Goal: Transaction & Acquisition: Purchase product/service

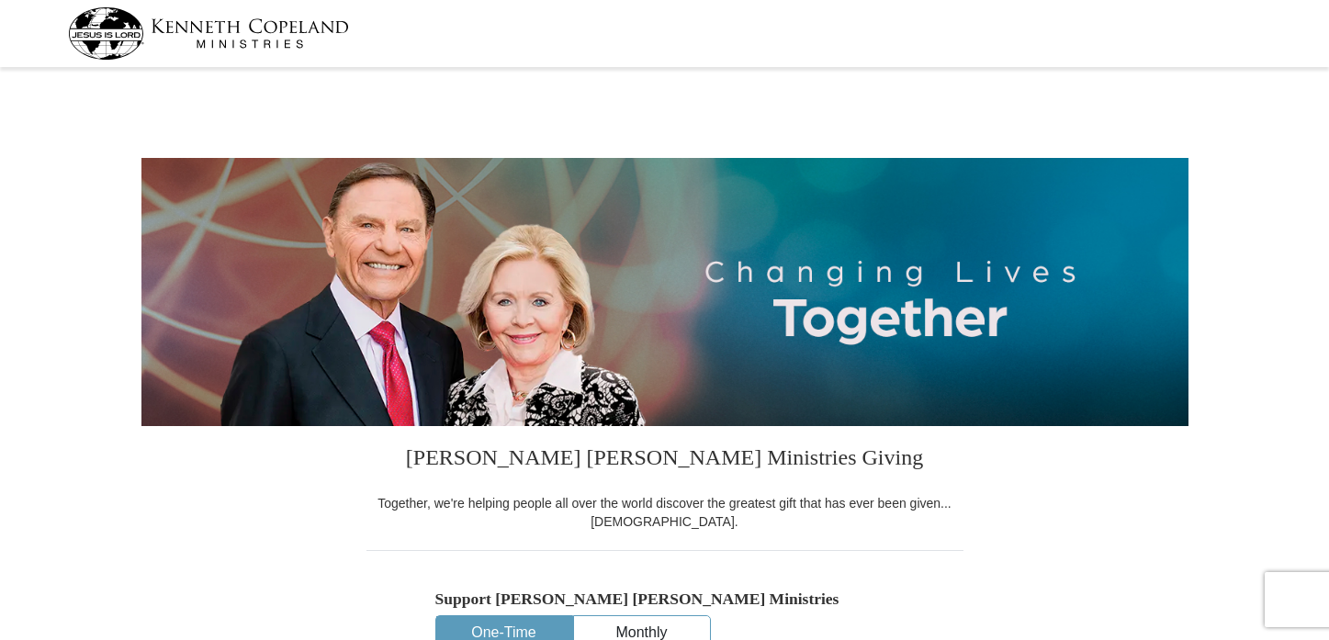
select select "MO"
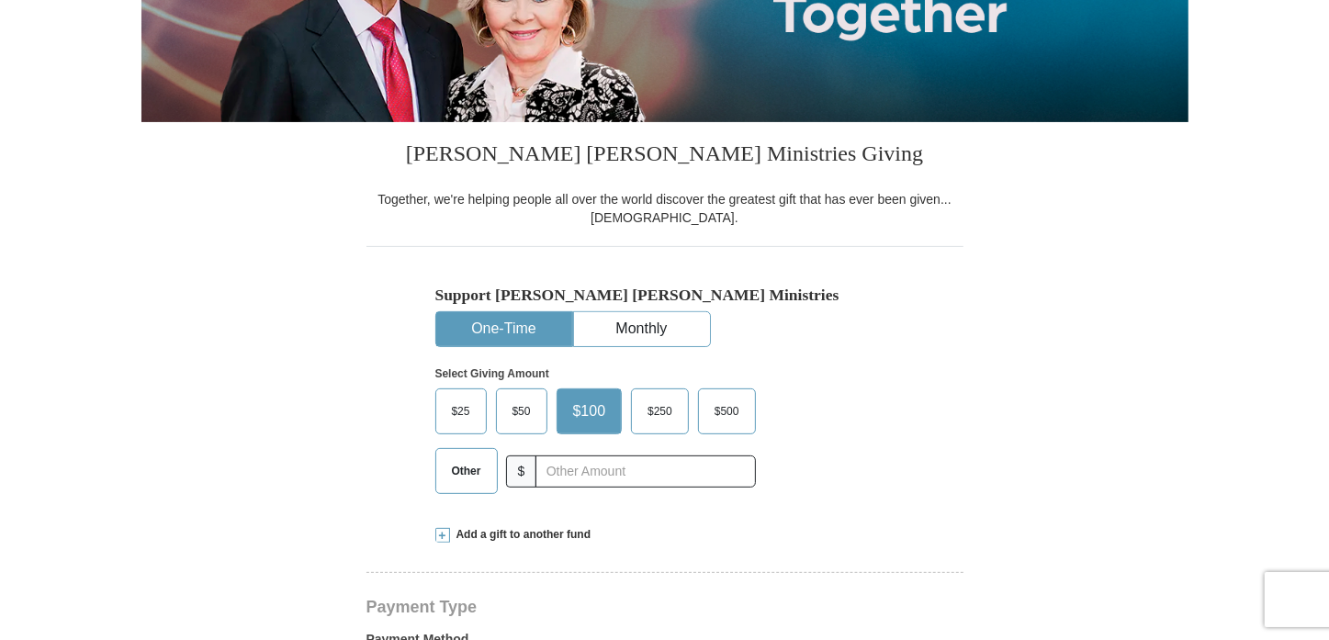
scroll to position [333, 0]
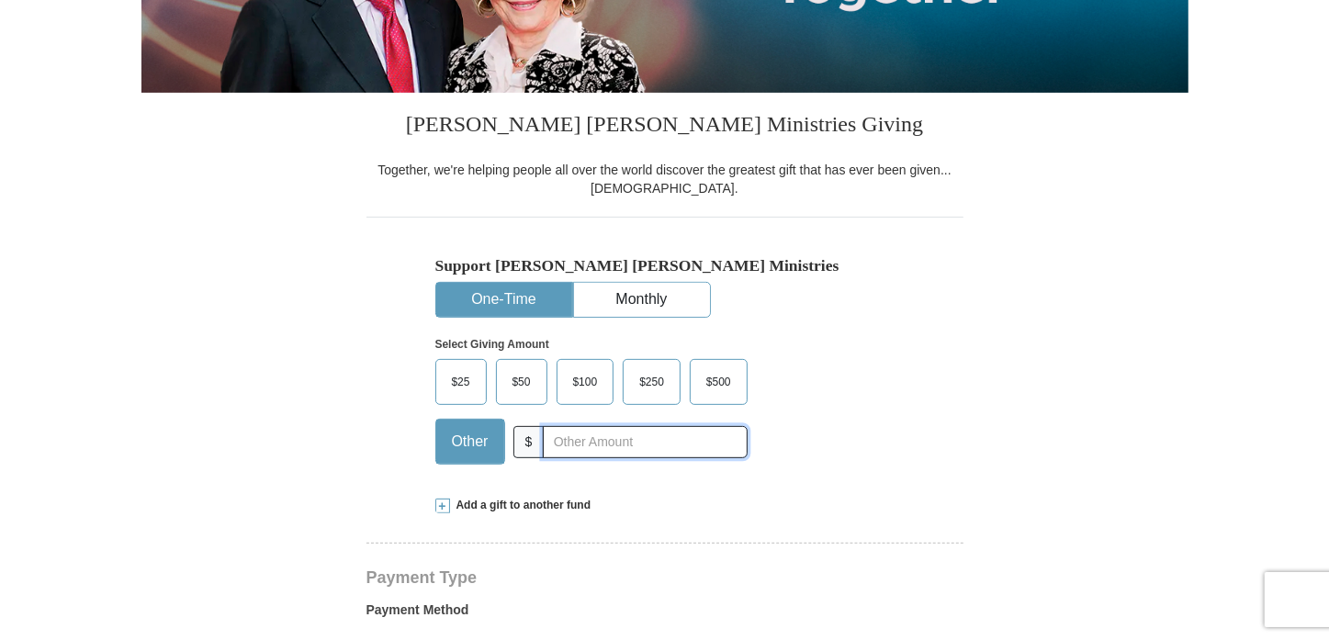
click at [586, 442] on input "text" at bounding box center [645, 442] width 204 height 32
type input "110.00"
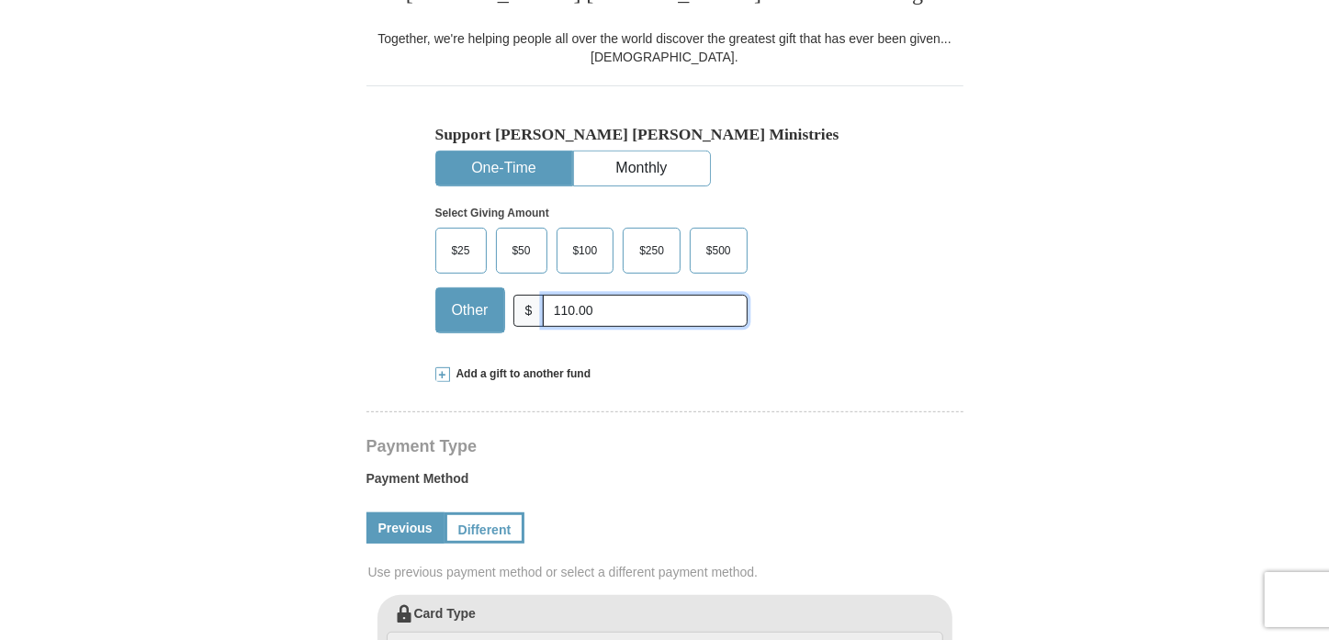
scroll to position [584, 0]
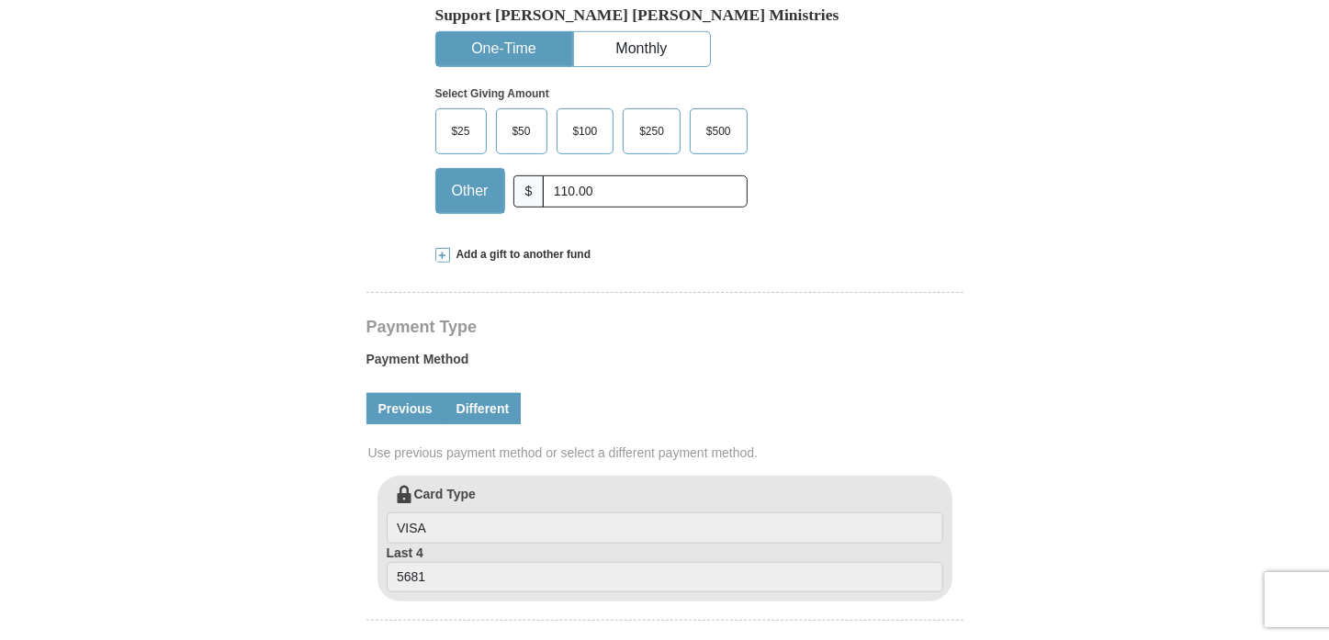
click at [480, 393] on link "Different" at bounding box center [483, 408] width 77 height 31
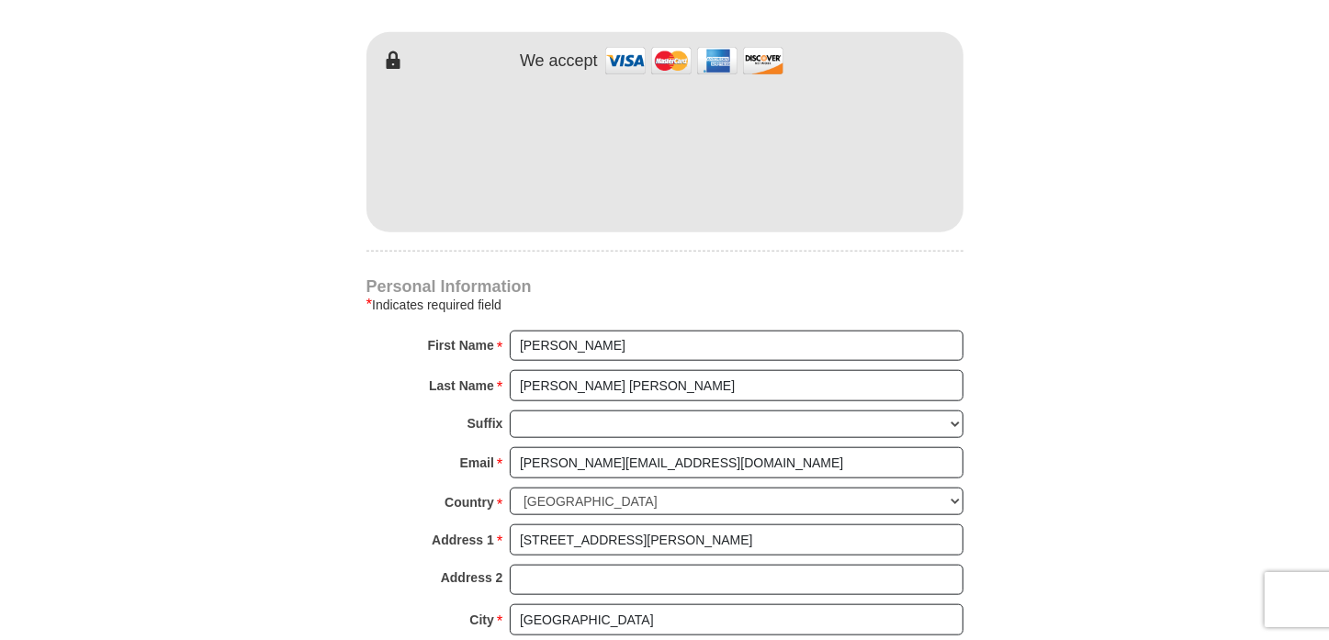
scroll to position [1168, 0]
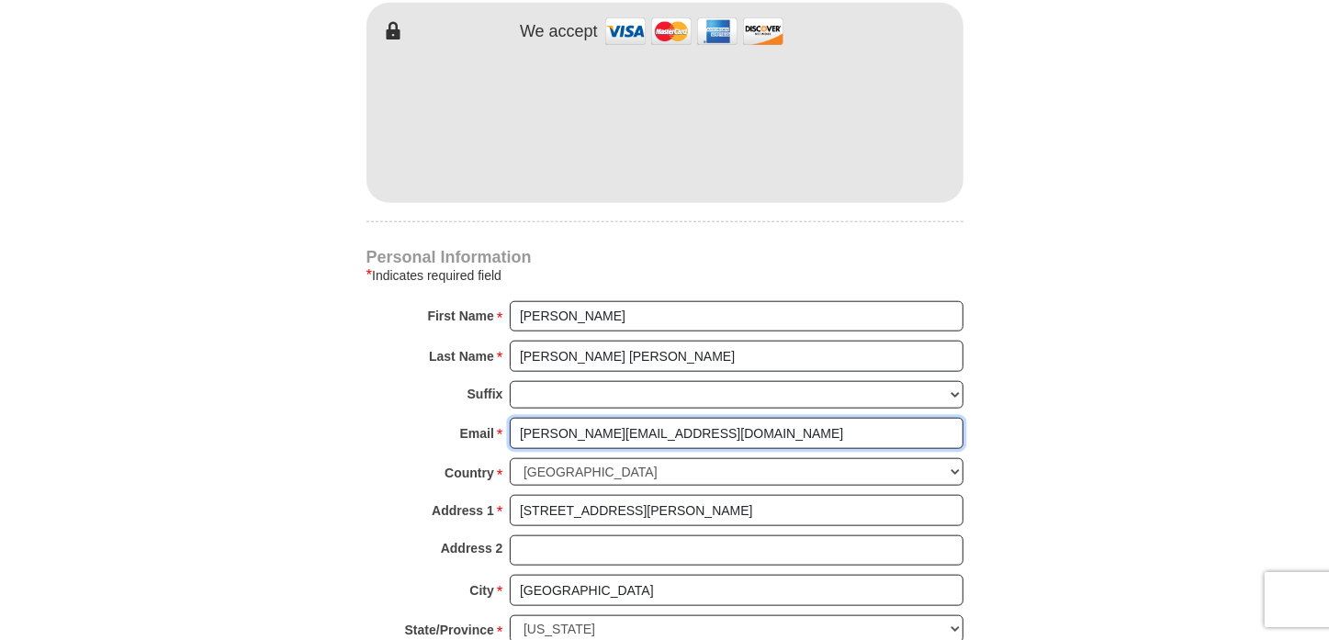
click at [726, 418] on input "[PERSON_NAME][EMAIL_ADDRESS][DOMAIN_NAME]" at bounding box center [737, 433] width 454 height 31
type input "[PERSON_NAME][EMAIL_ADDRESS][DOMAIN_NAME]"
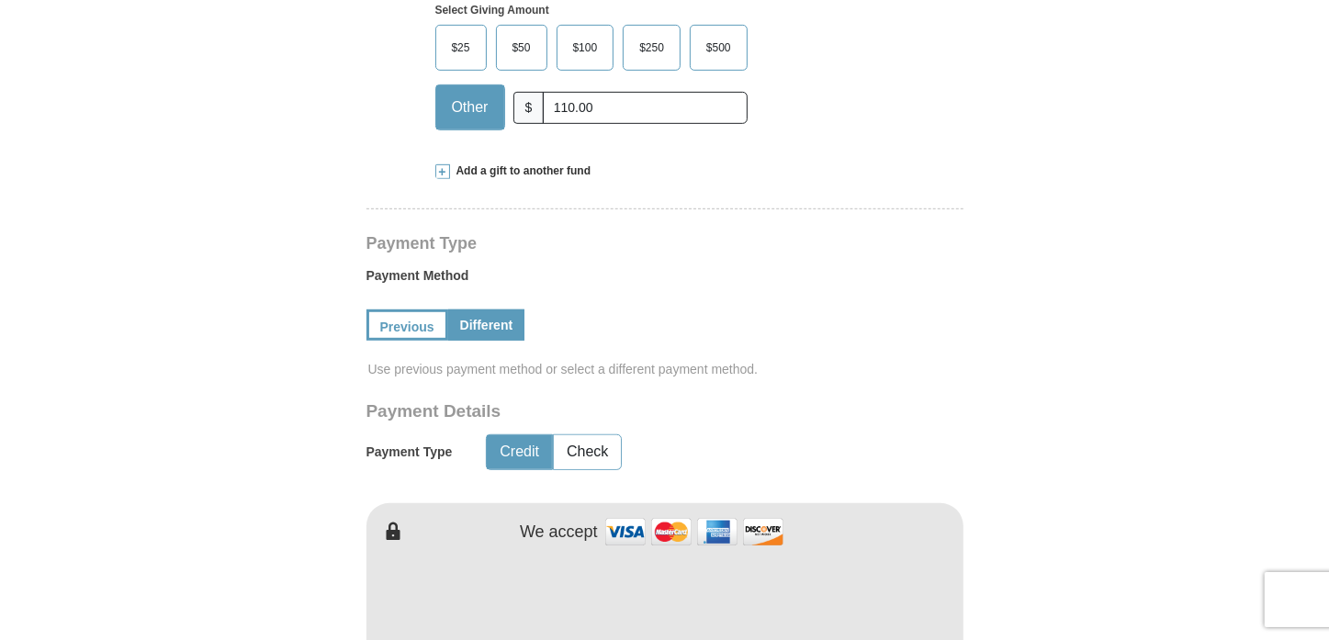
scroll to position [584, 0]
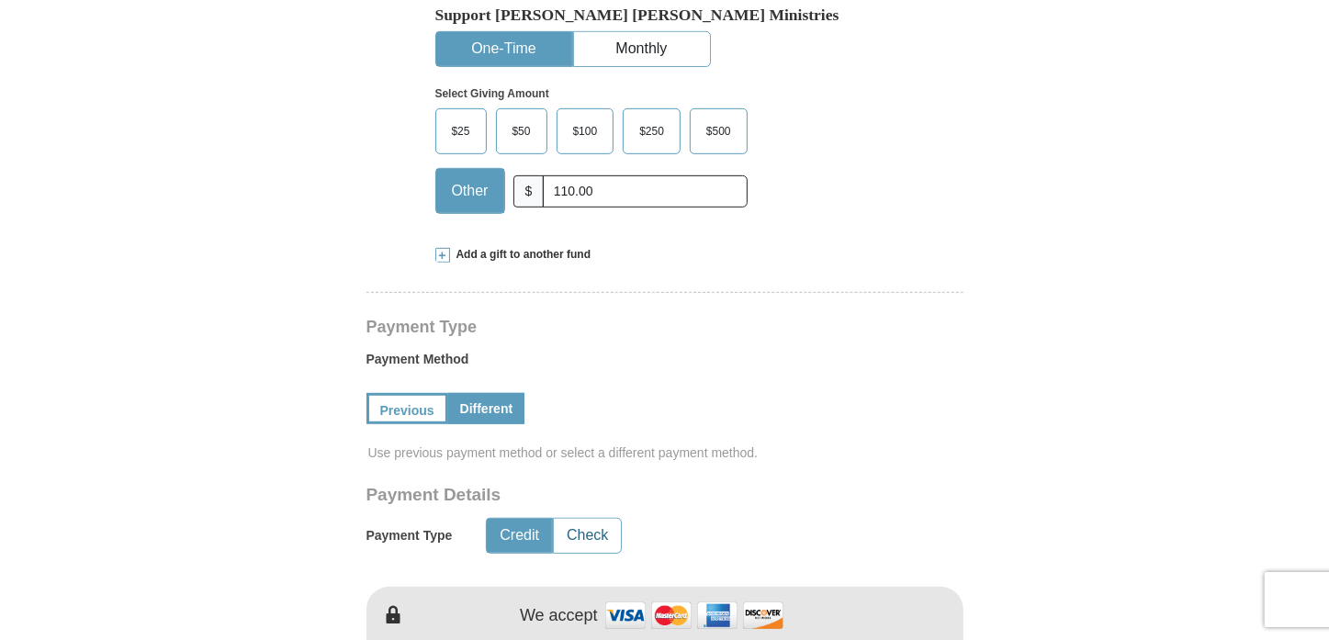
click at [575, 519] on button "Check" at bounding box center [587, 536] width 67 height 34
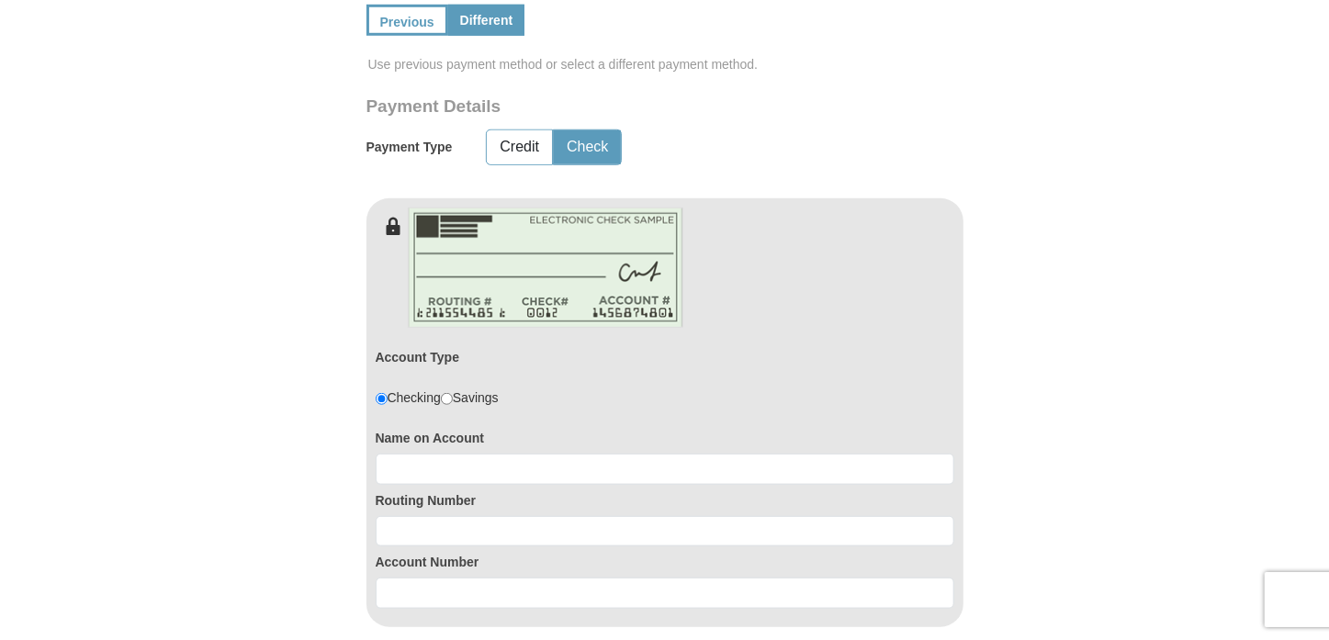
scroll to position [1001, 0]
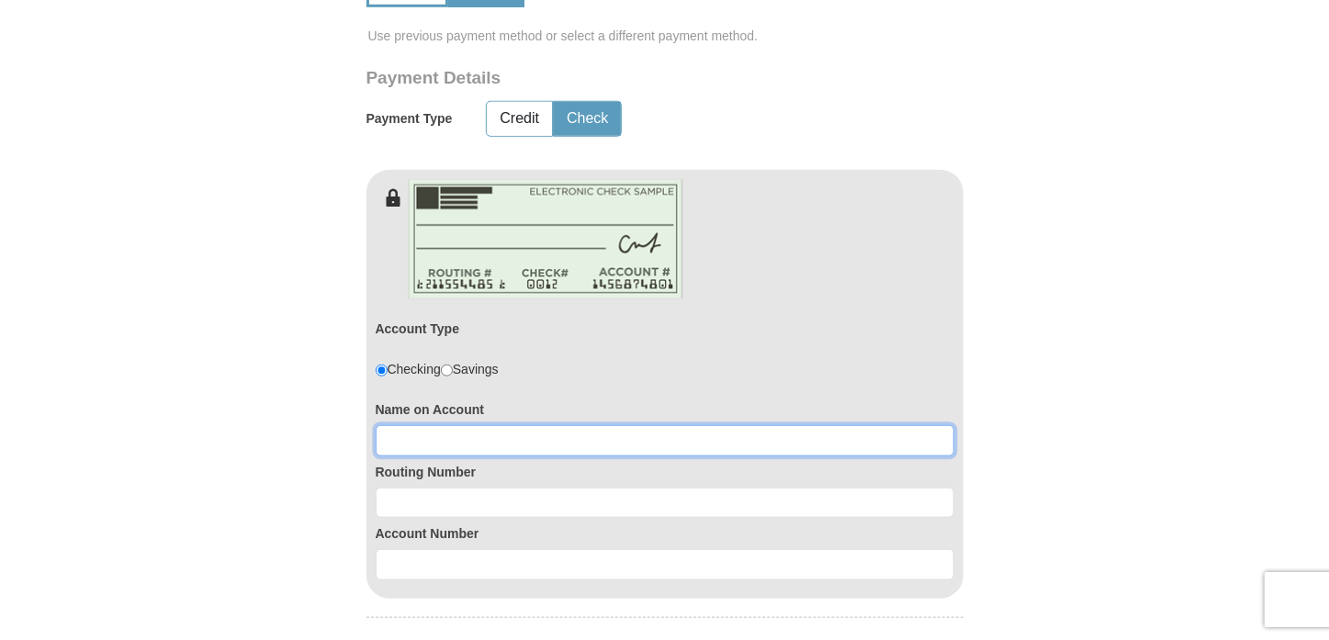
click at [621, 425] on input at bounding box center [665, 440] width 579 height 31
type input "[PERSON_NAME]"
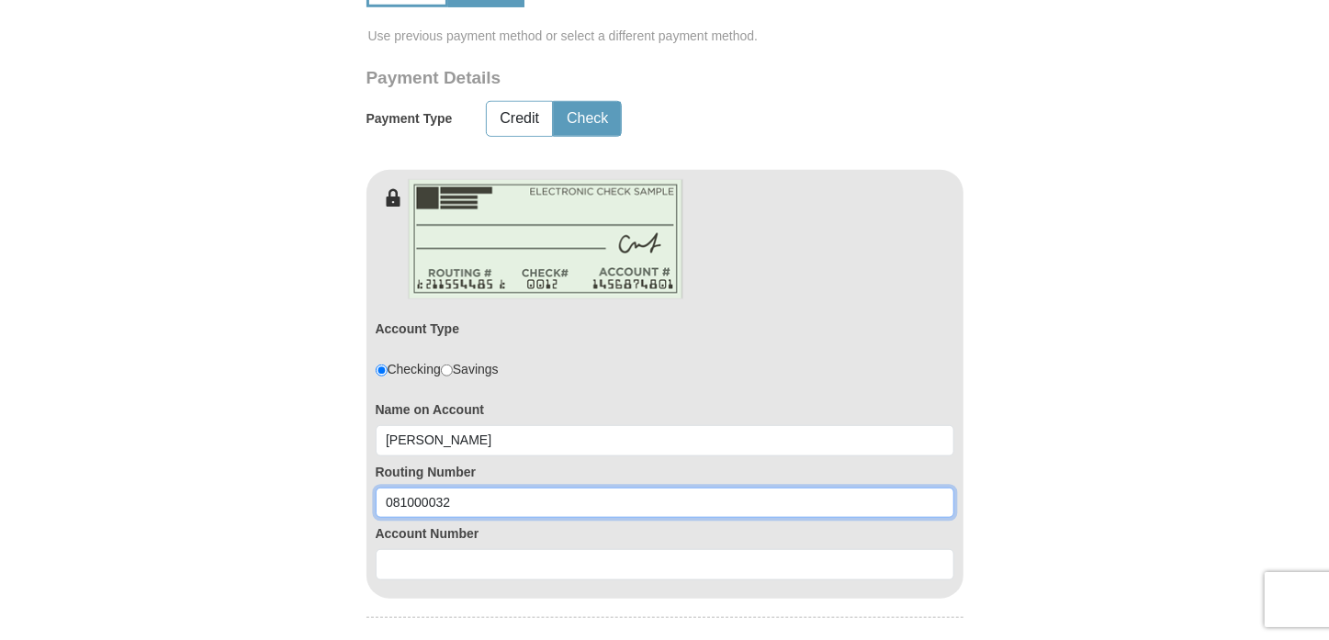
type input "081000032"
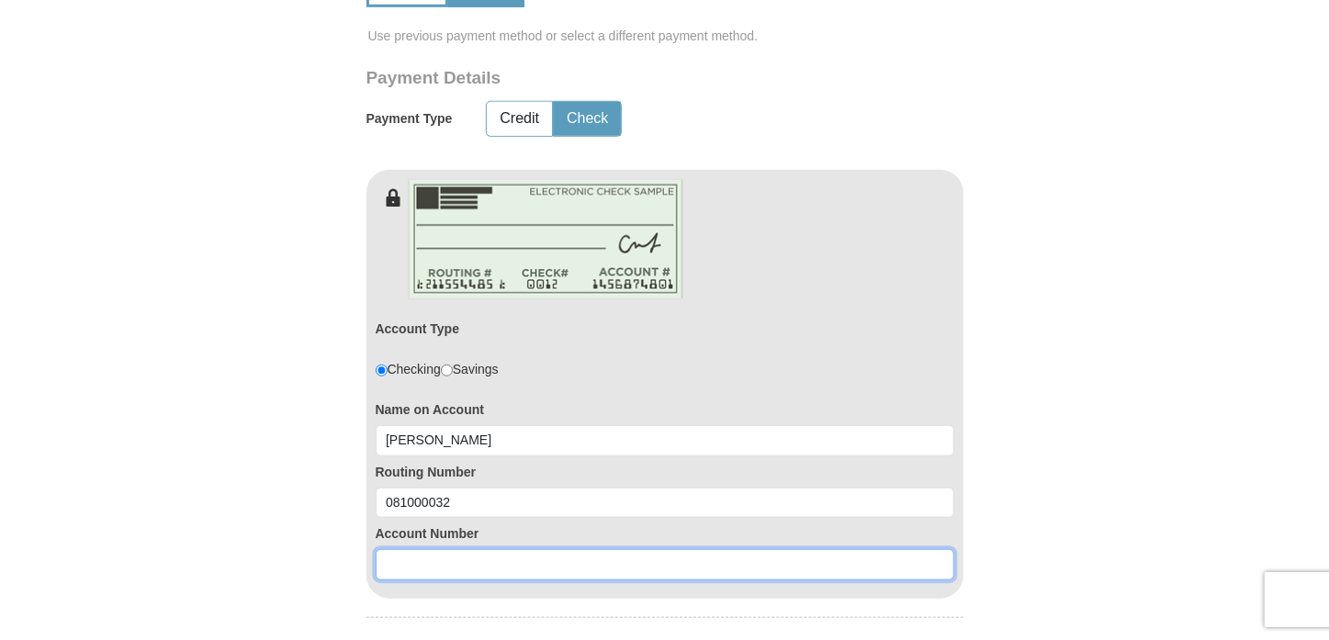
click at [533, 549] on input at bounding box center [665, 564] width 579 height 31
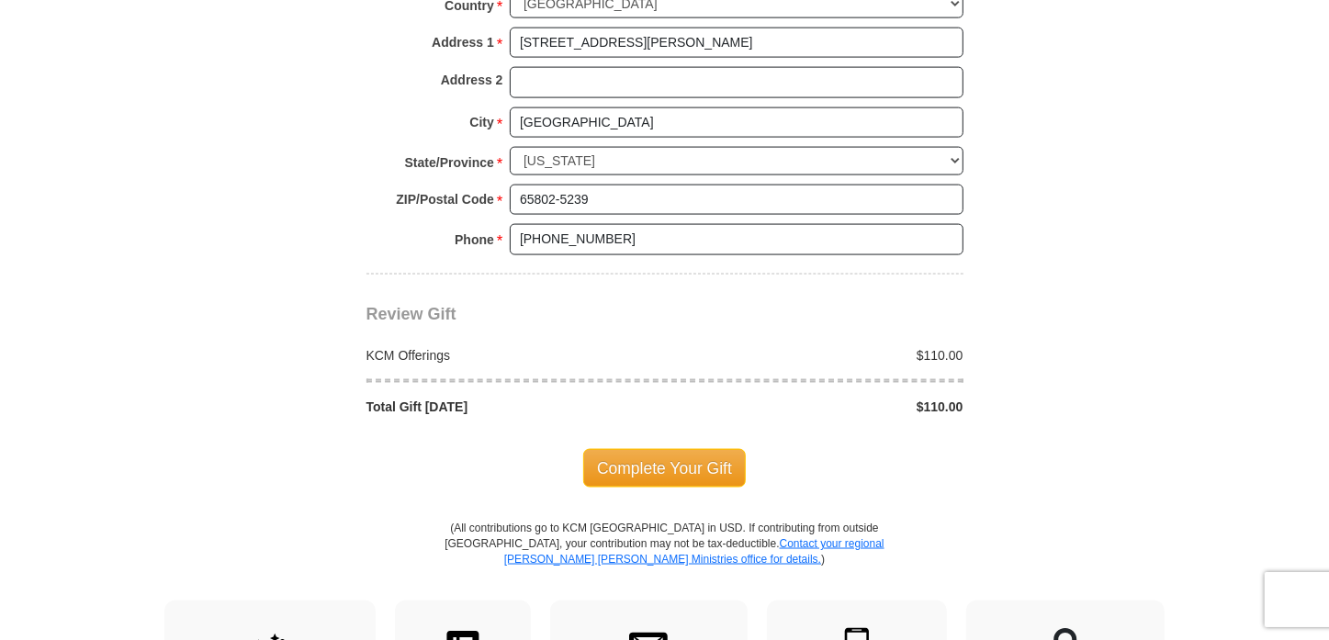
scroll to position [1920, 0]
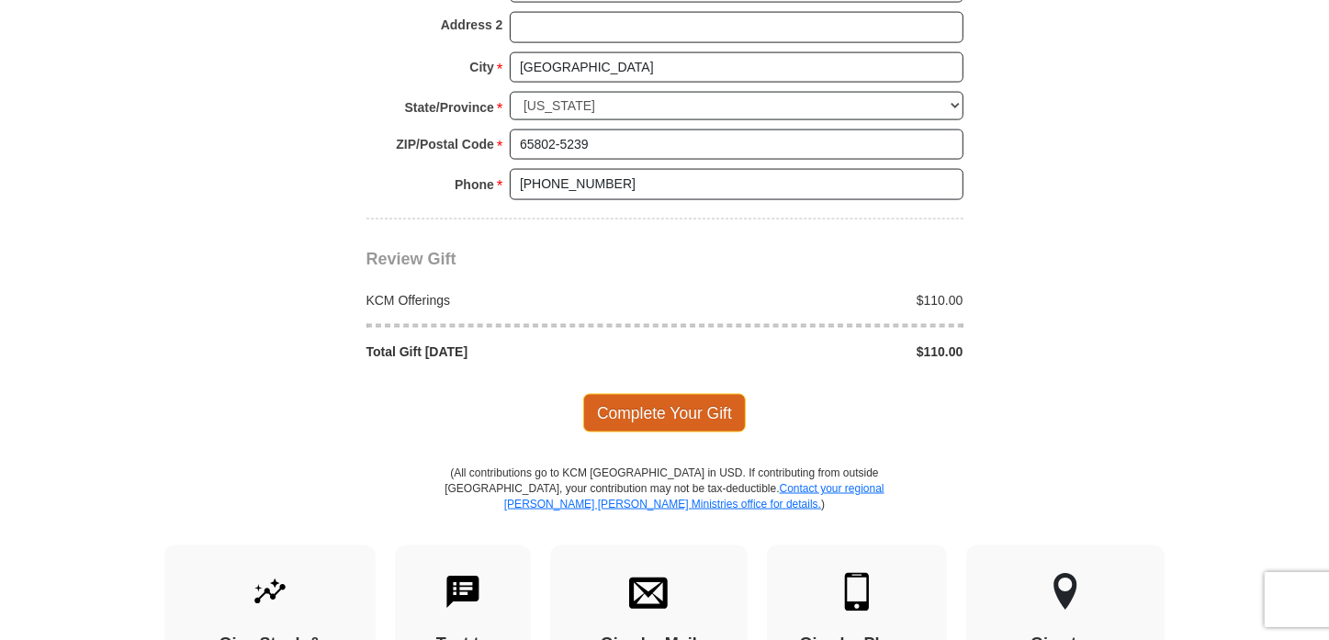
type input "040201891022"
click at [661, 394] on span "Complete Your Gift" at bounding box center [664, 413] width 163 height 39
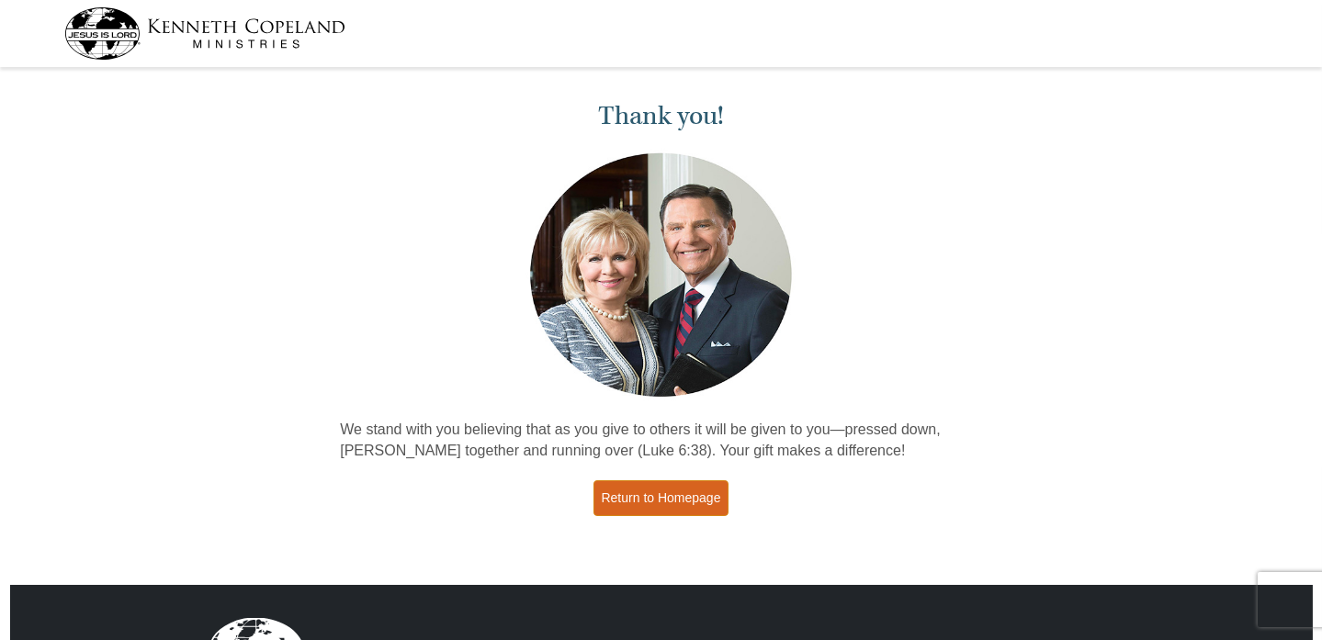
click at [667, 491] on link "Return to Homepage" at bounding box center [661, 498] width 136 height 36
